Goal: Information Seeking & Learning: Learn about a topic

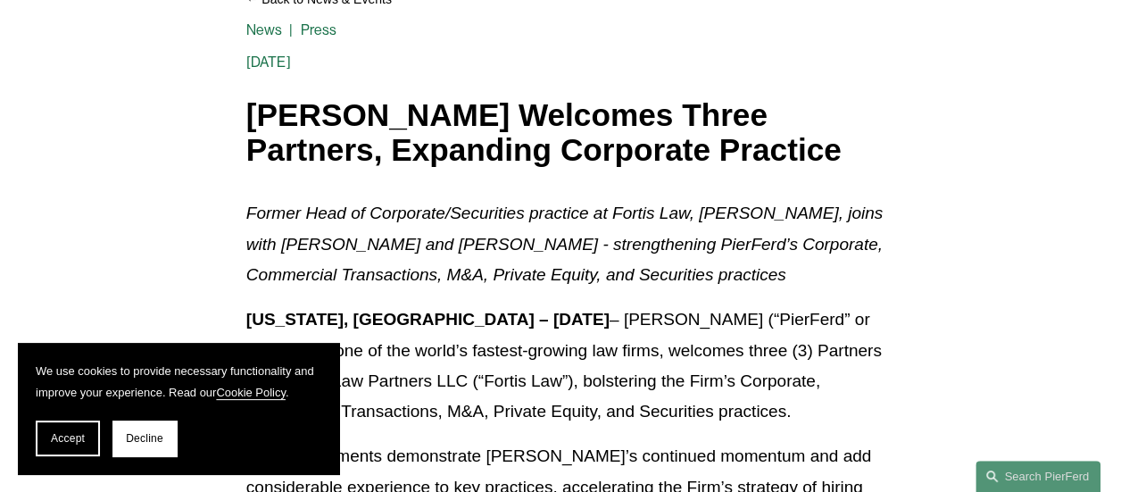
scroll to position [268, 0]
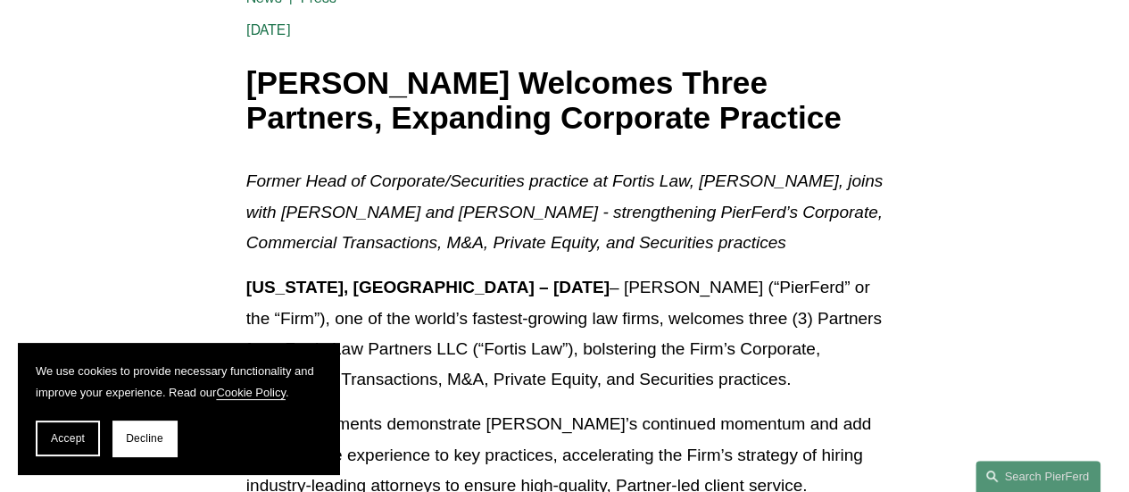
click at [57, 428] on button "Accept" at bounding box center [68, 438] width 64 height 36
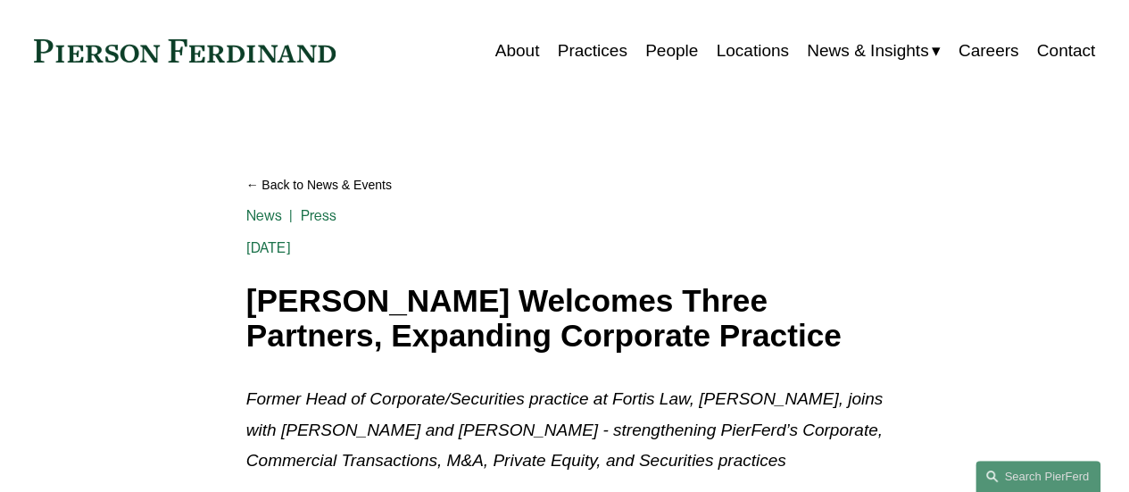
scroll to position [15, 0]
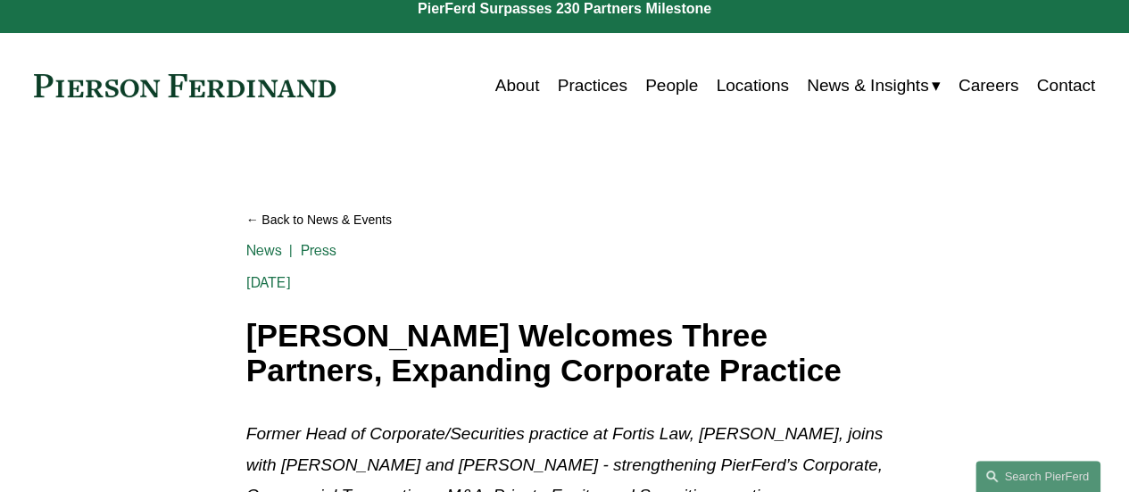
drag, startPoint x: 518, startPoint y: 275, endPoint x: 175, endPoint y: 427, distance: 374.9
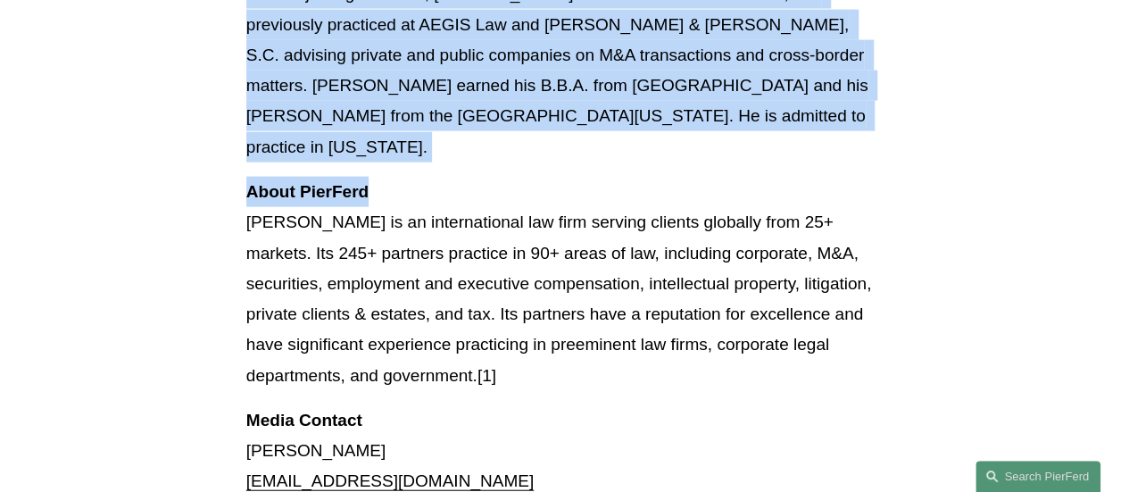
scroll to position [1908, 0]
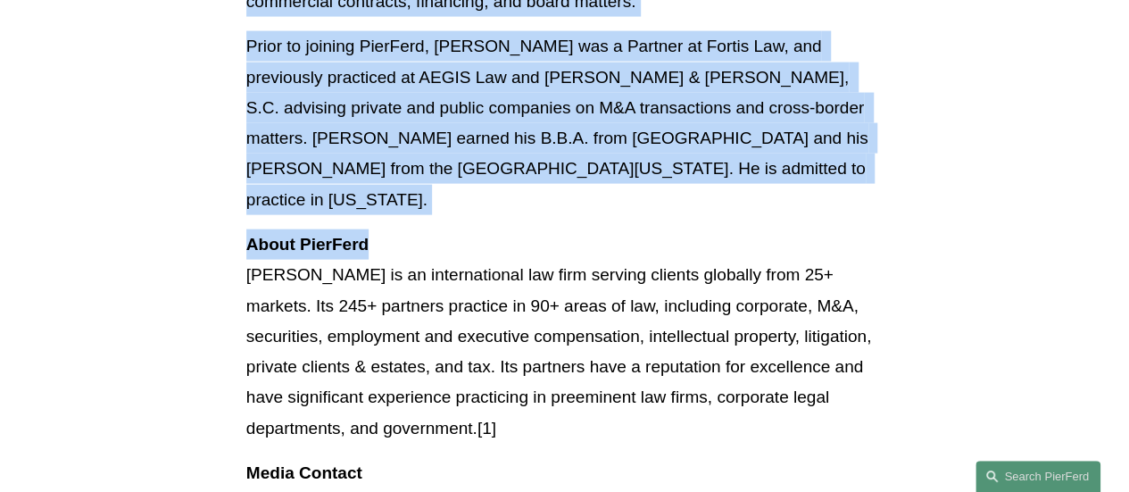
drag, startPoint x: 249, startPoint y: 329, endPoint x: 505, endPoint y: 250, distance: 268.3
copy div "Pierson Ferdinand Welcomes Three Partners, Expanding Corporate Practice News Pr…"
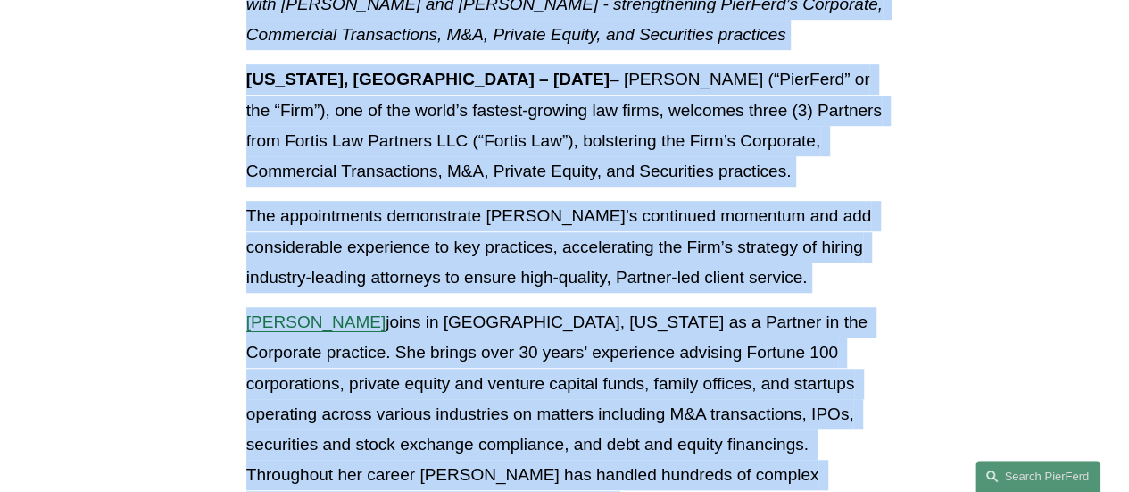
scroll to position [479, 0]
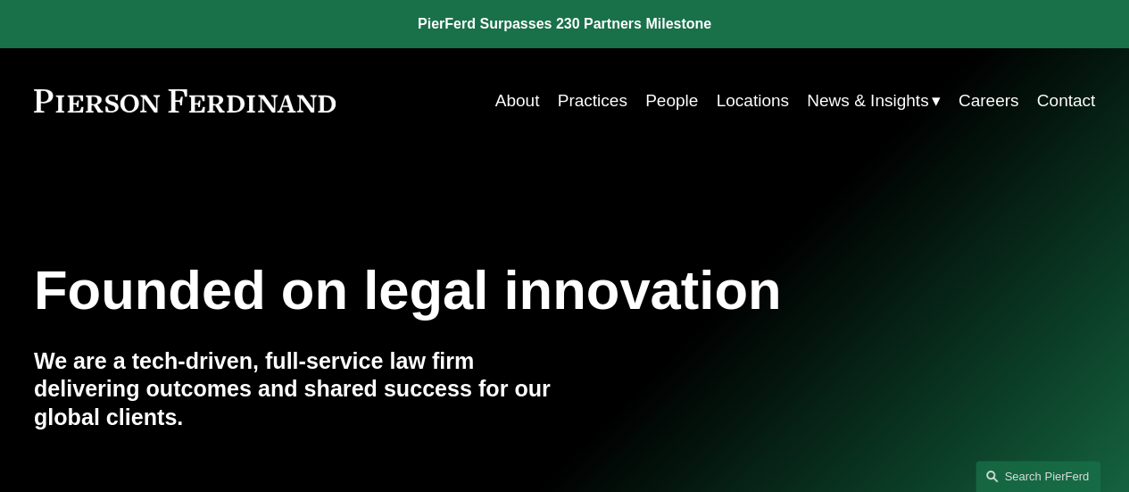
click at [821, 98] on span "News & Insights" at bounding box center [867, 101] width 121 height 30
click at [0, 0] on span "News" at bounding box center [0, 0] width 0 height 0
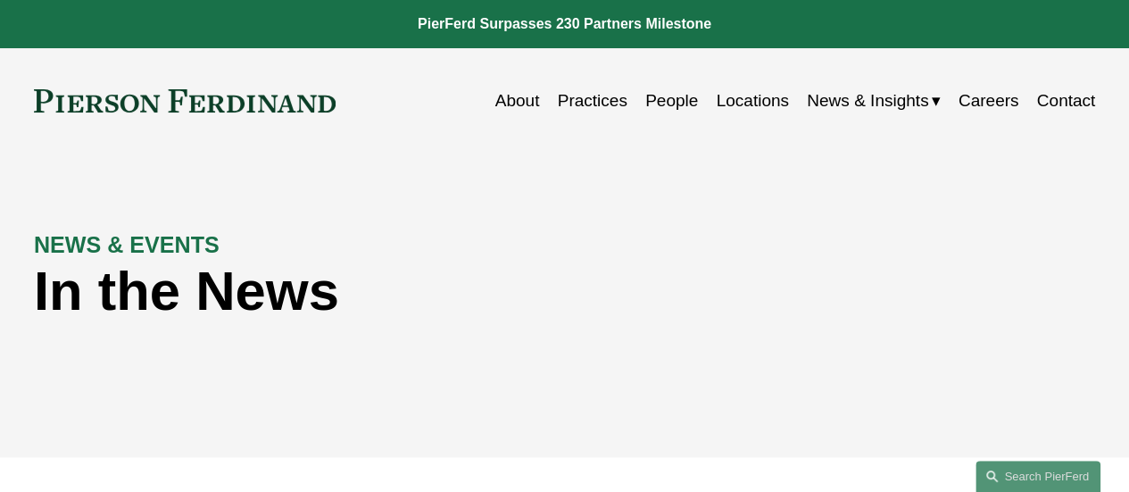
click at [0, 0] on span "Blogs" at bounding box center [0, 0] width 0 height 0
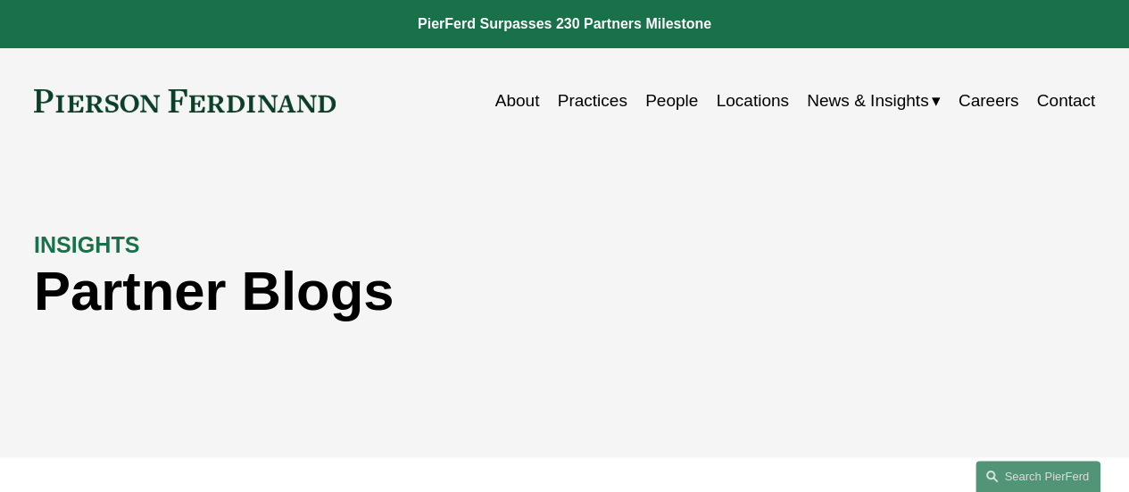
click at [0, 0] on span "Insights" at bounding box center [0, 0] width 0 height 0
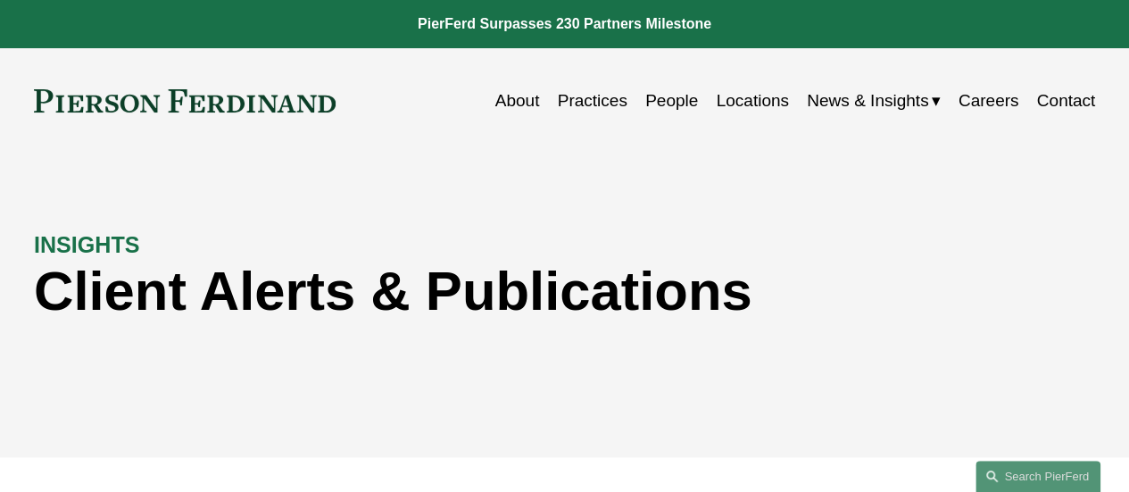
click at [0, 0] on span "News" at bounding box center [0, 0] width 0 height 0
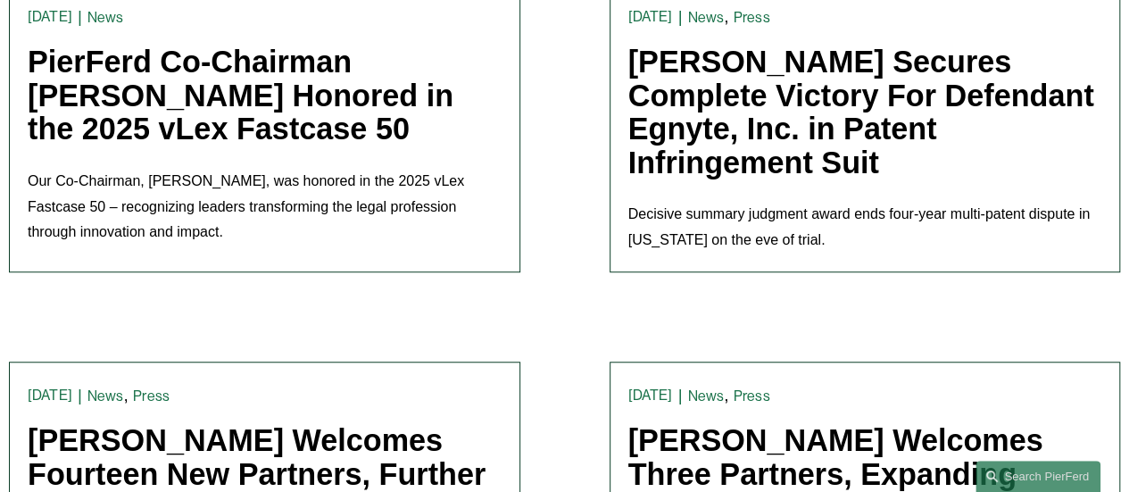
scroll to position [714, 0]
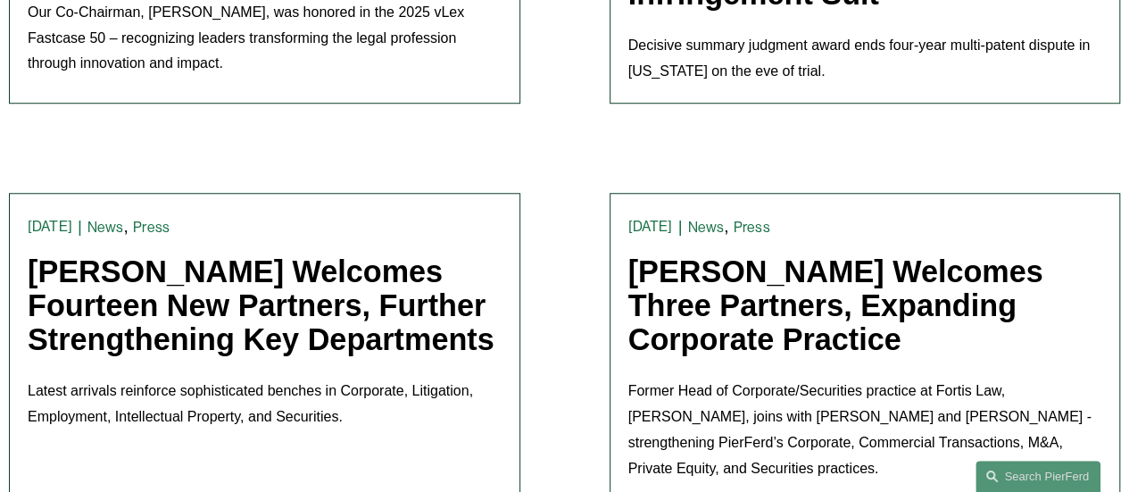
click at [246, 272] on link "Pierson Ferdinand Welcomes Fourteen New Partners, Further Strengthening Key Dep…" at bounding box center [261, 304] width 467 height 101
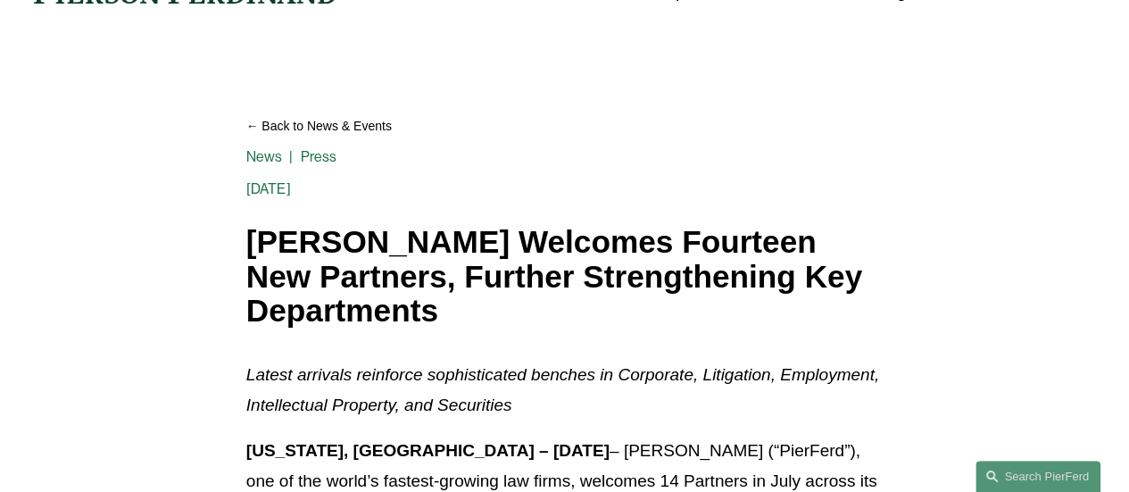
scroll to position [304, 0]
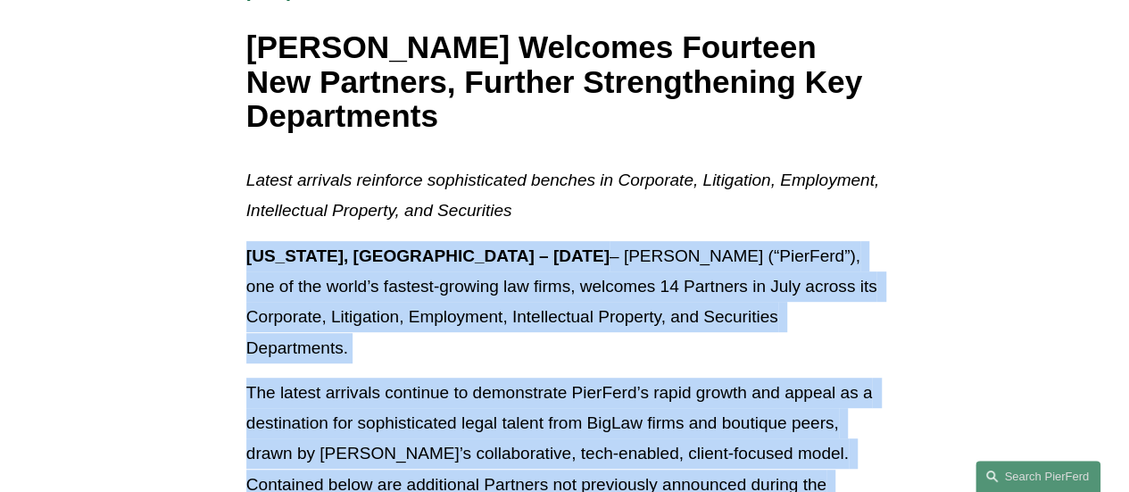
drag, startPoint x: 284, startPoint y: 182, endPoint x: 157, endPoint y: 258, distance: 147.8
copy div "Lor Ipsu, DO – Sita 65, 9225 – Consect Adipiscin ELI (“SeddOeiu”), tem in utl e…"
